Goal: Find specific page/section: Find specific page/section

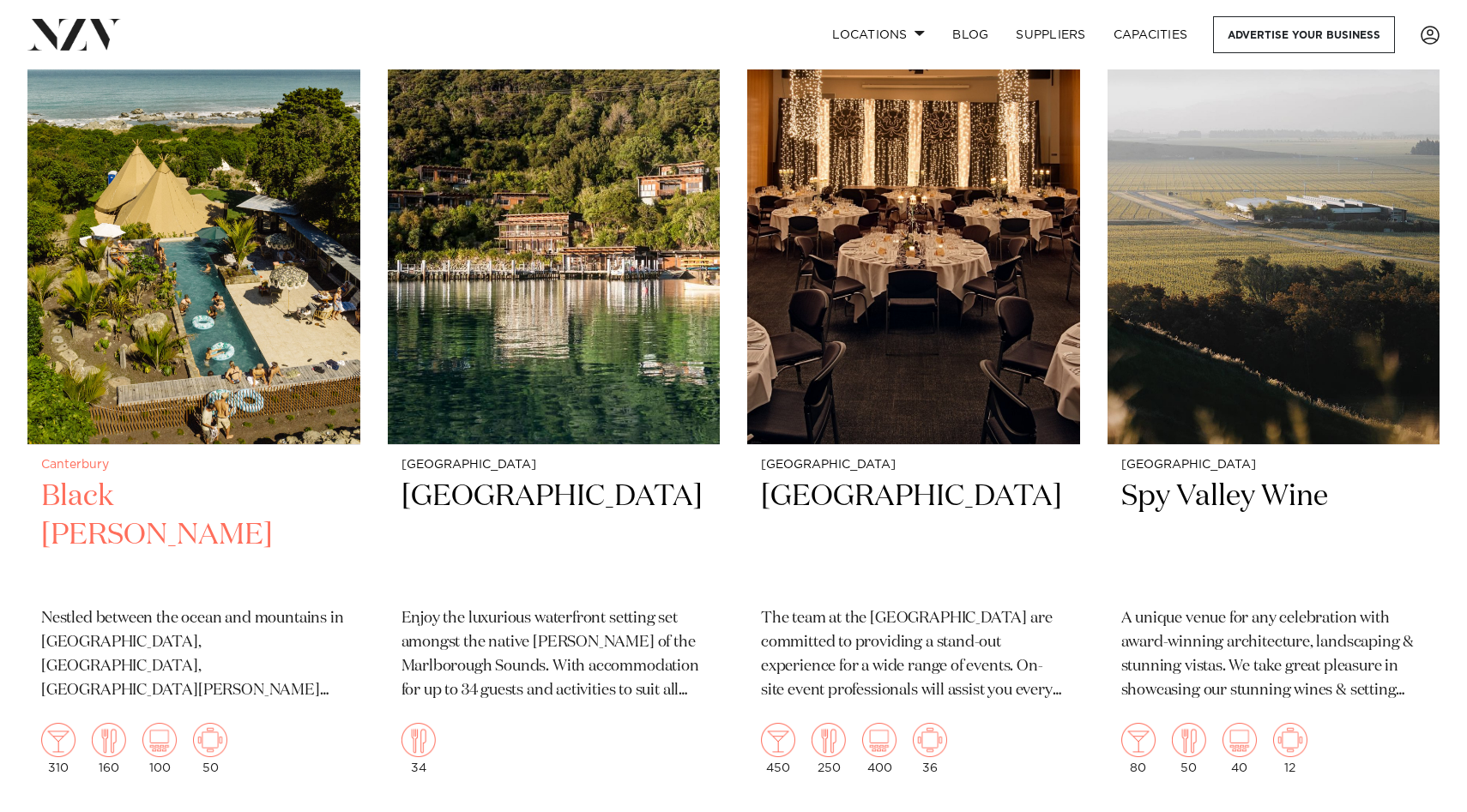
scroll to position [699, 0]
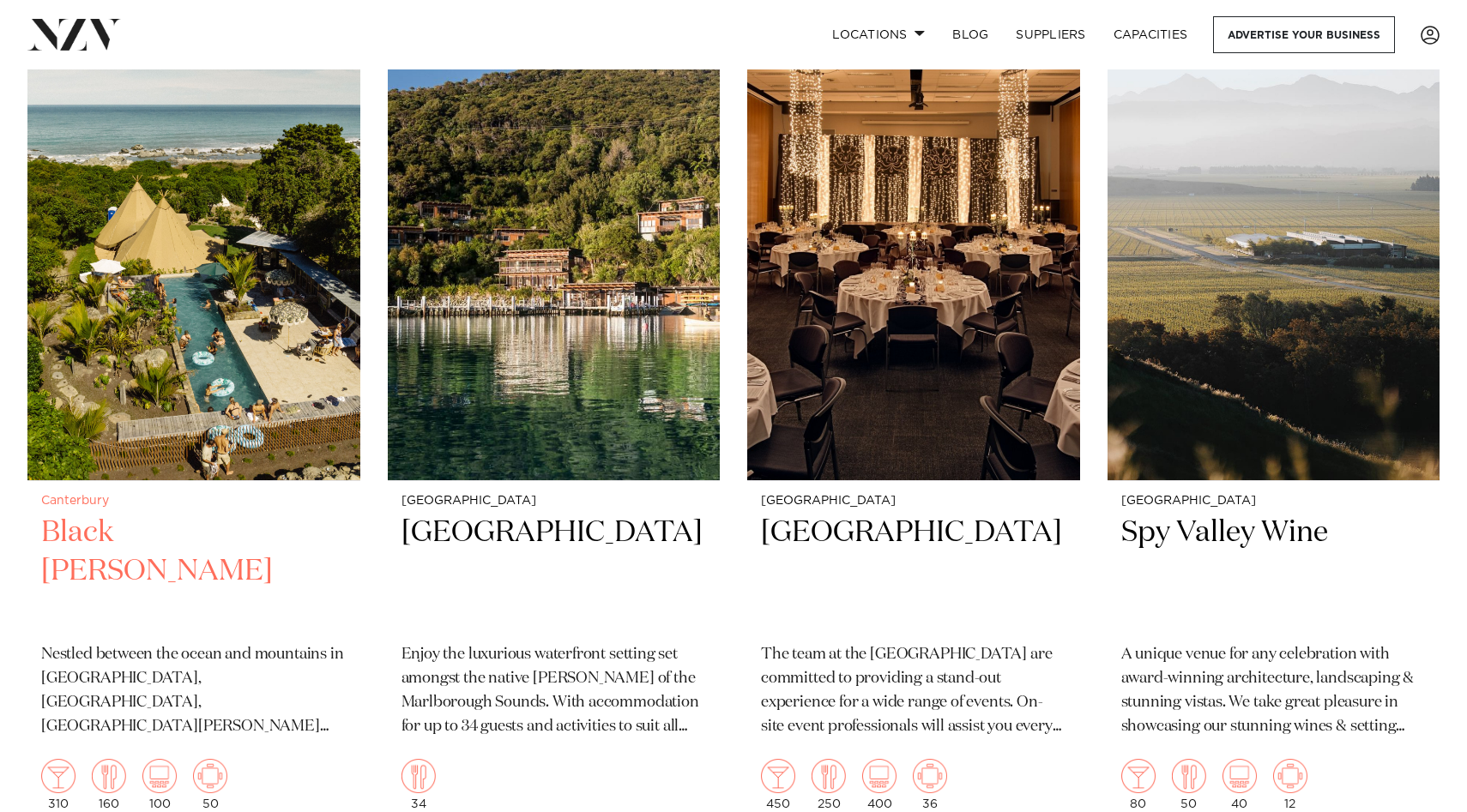
click at [70, 514] on h2 "Black Miller" at bounding box center [194, 571] width 306 height 116
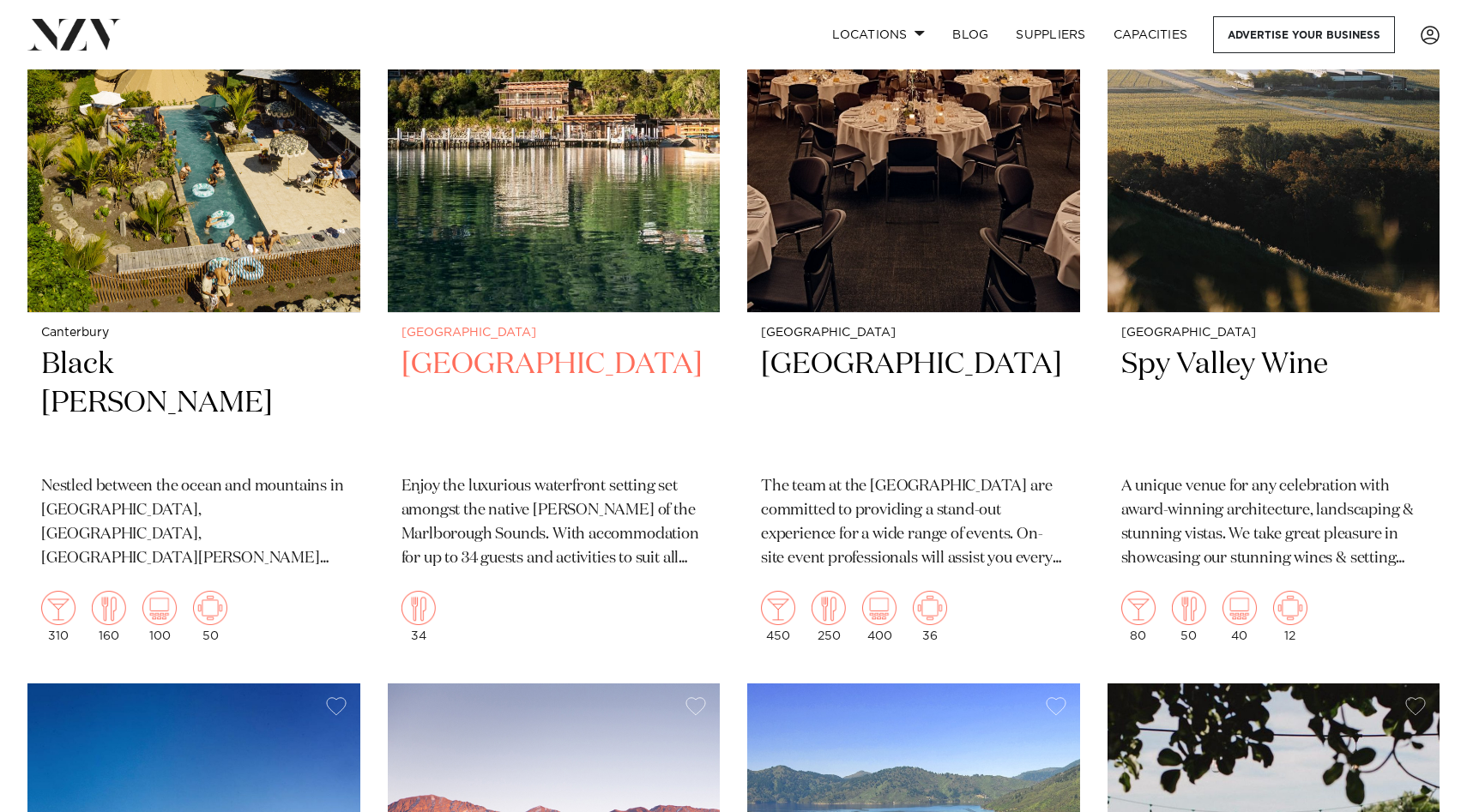
scroll to position [868, 0]
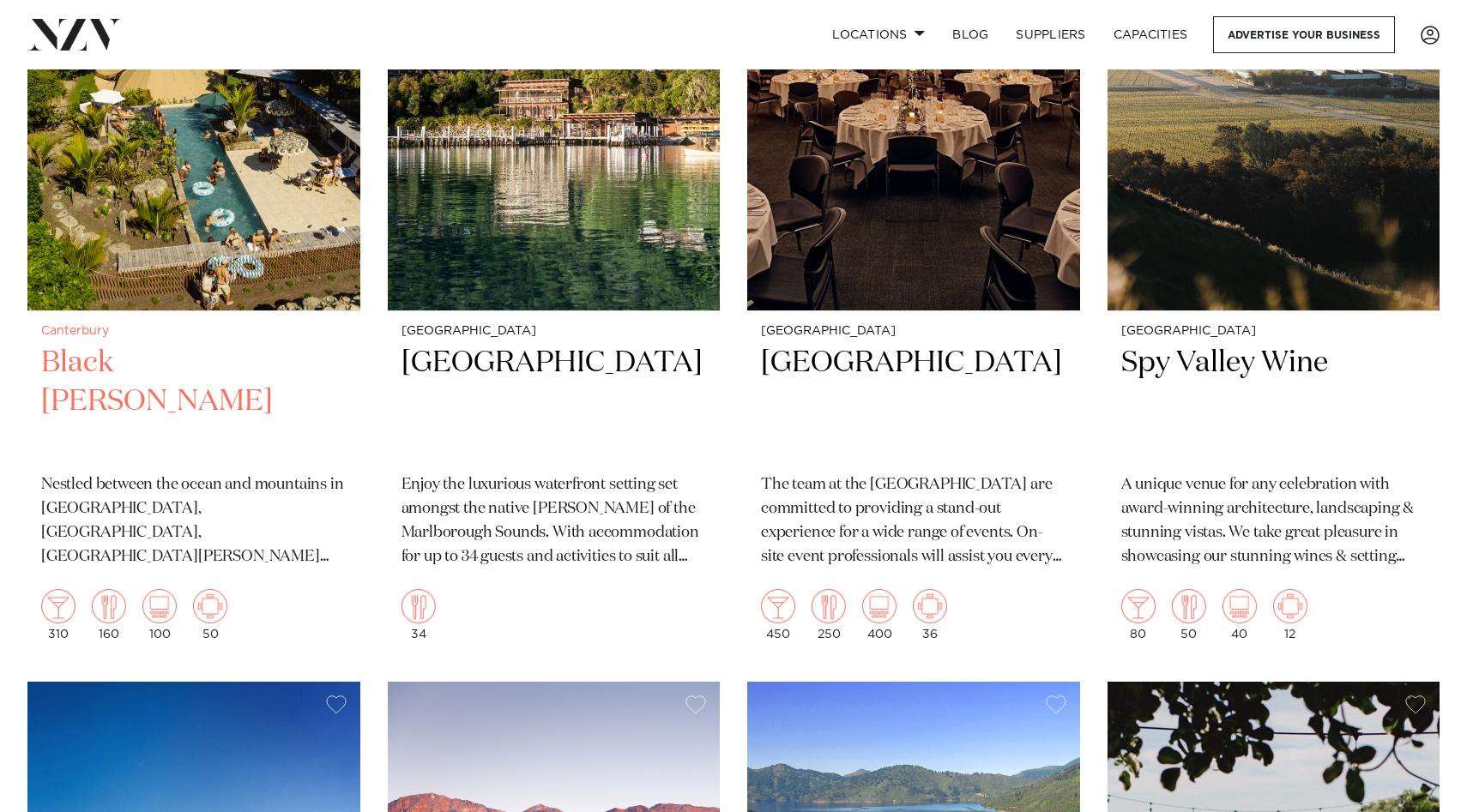
click at [146, 344] on h2 "Black Miller" at bounding box center [194, 402] width 306 height 116
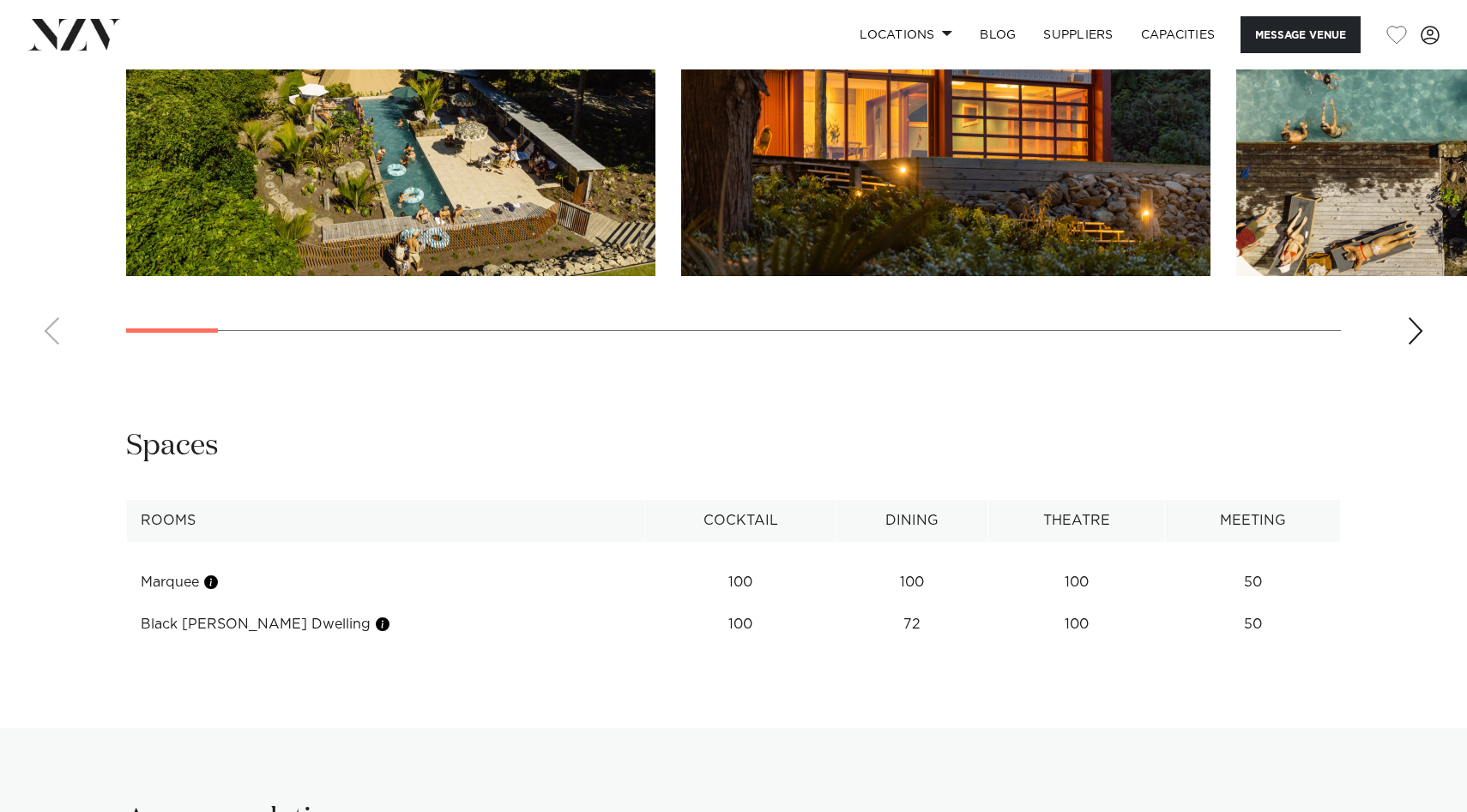
scroll to position [1836, 0]
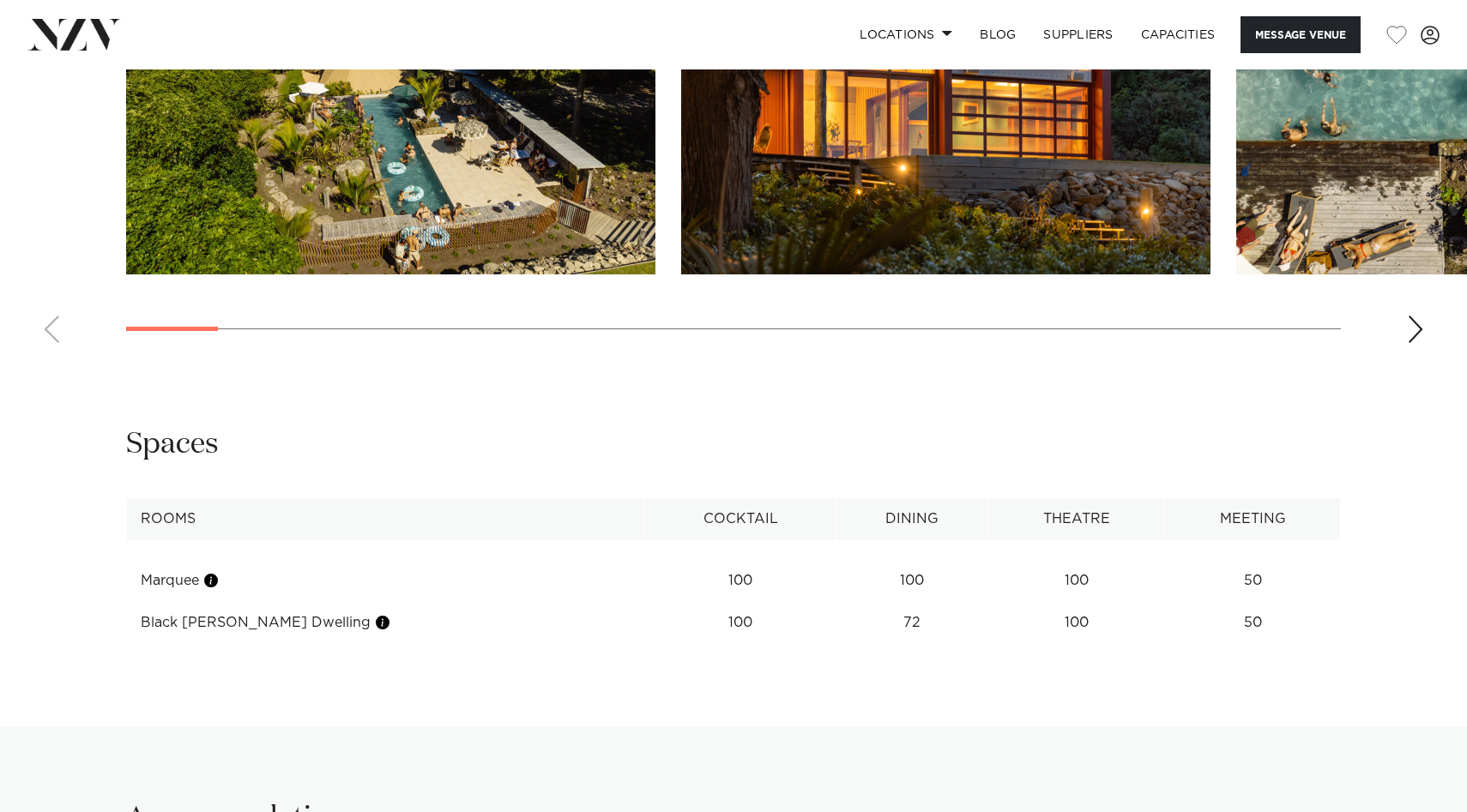
click at [1418, 324] on div "Next slide" at bounding box center [1415, 329] width 17 height 28
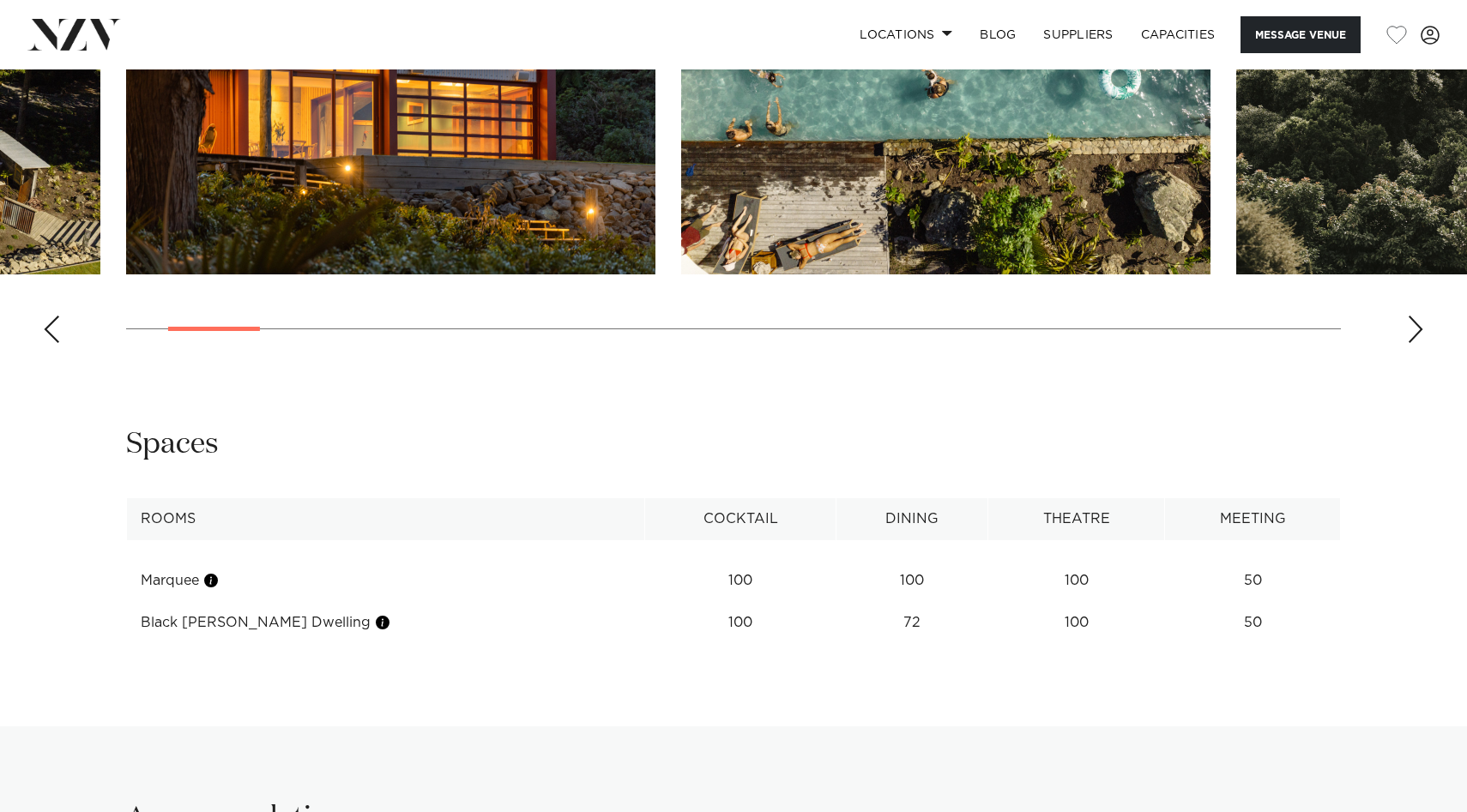
click at [1418, 324] on div "Next slide" at bounding box center [1415, 329] width 17 height 28
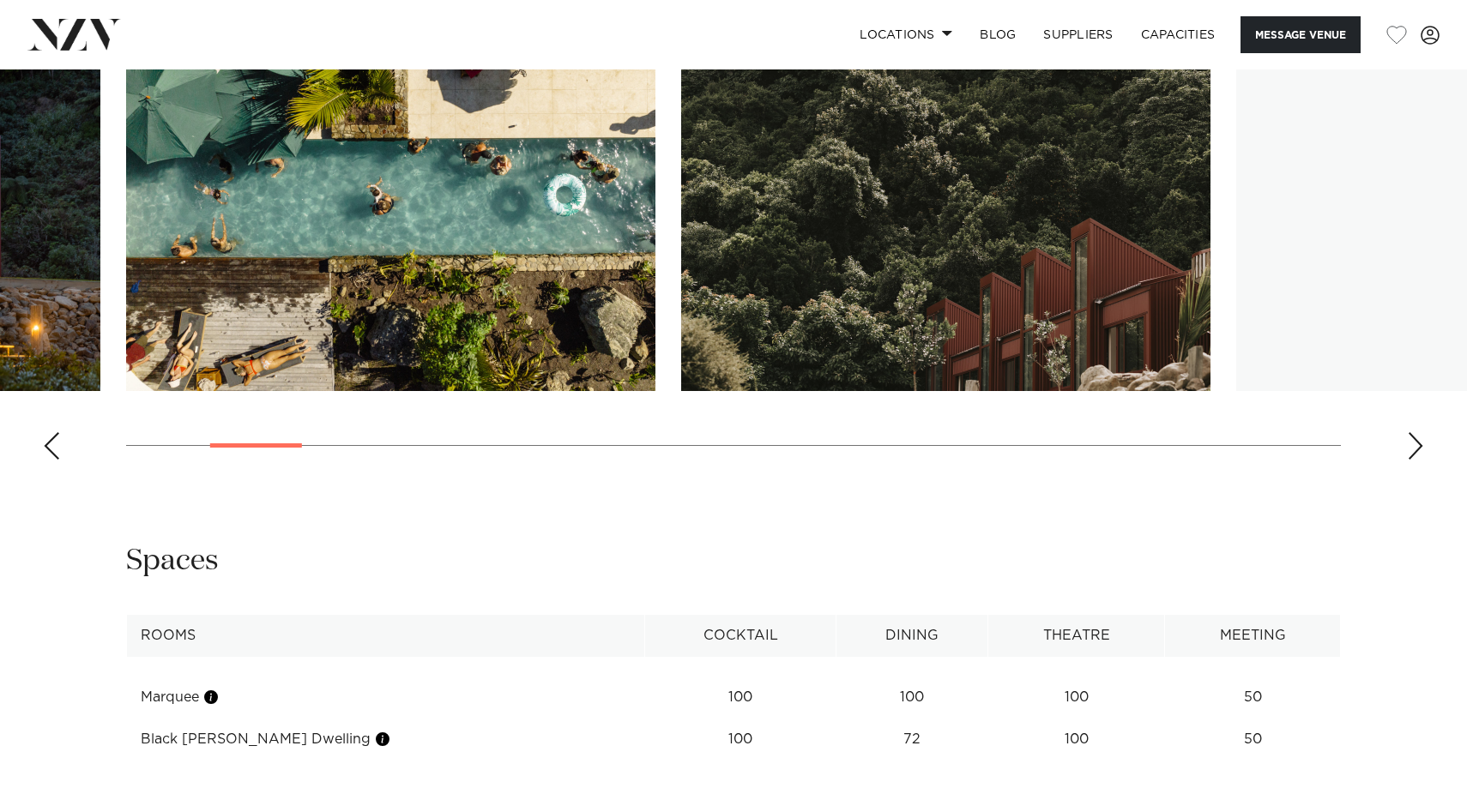
scroll to position [1586, 0]
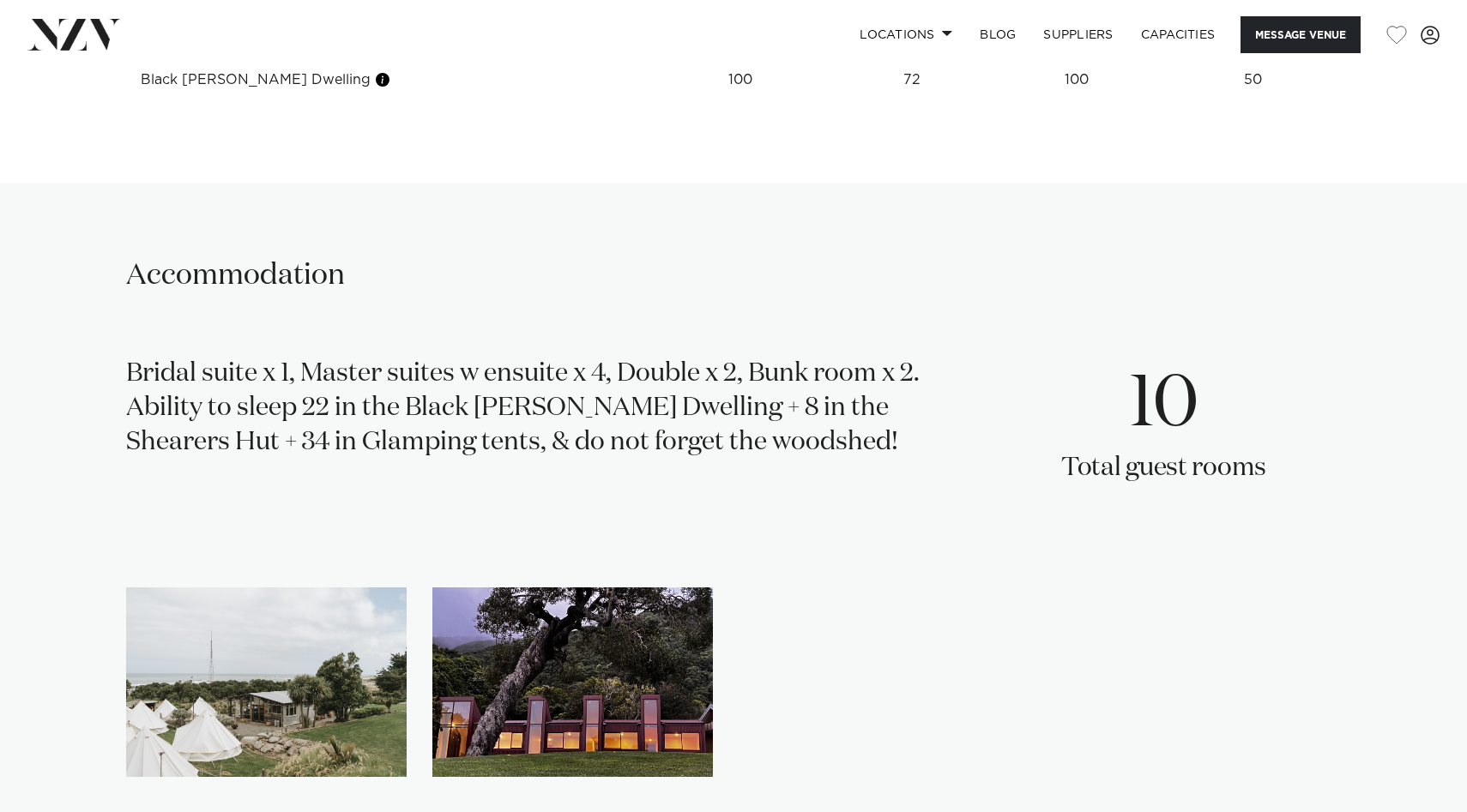
scroll to position [2383, 0]
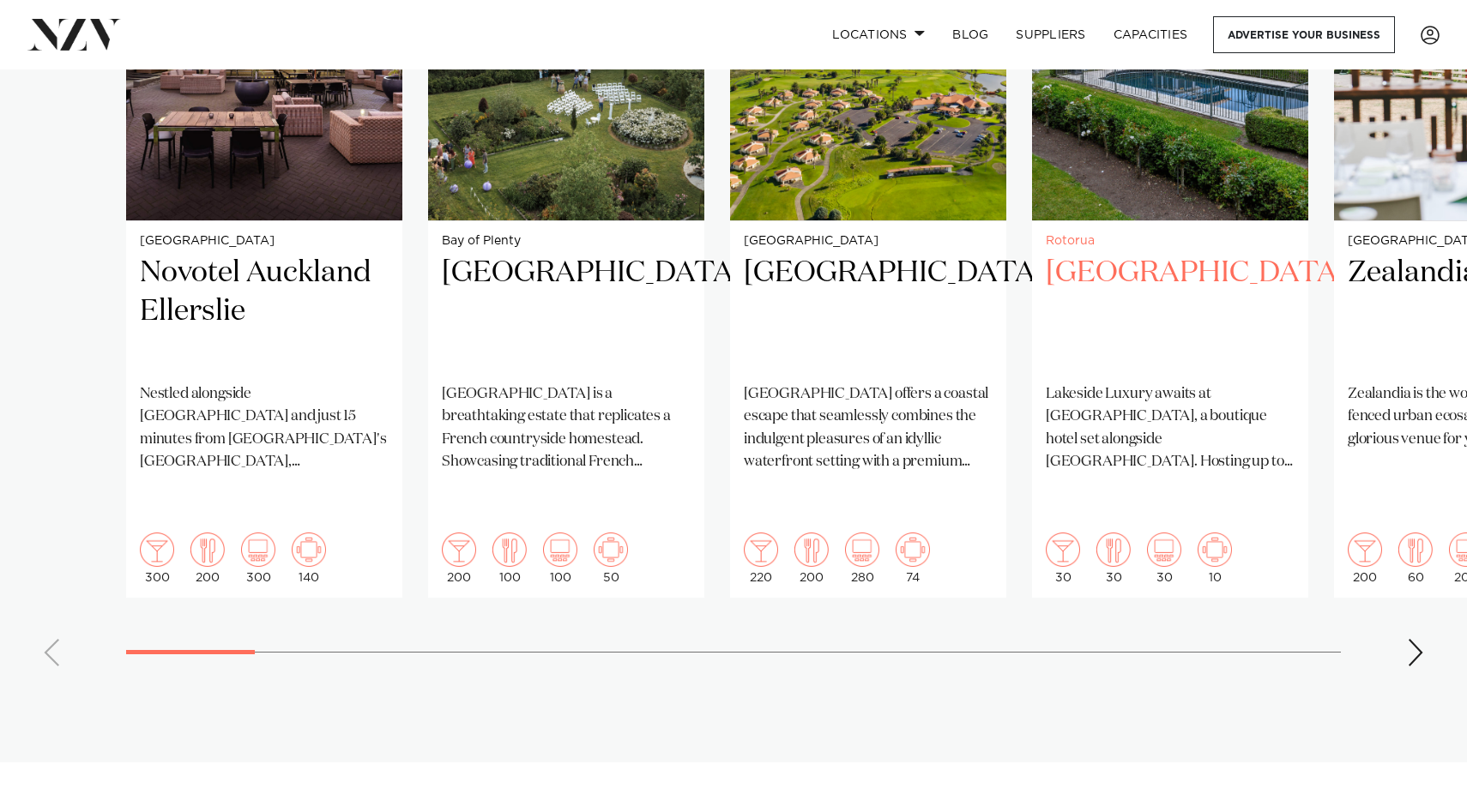
scroll to position [1494, 0]
